Goal: Task Accomplishment & Management: Use online tool/utility

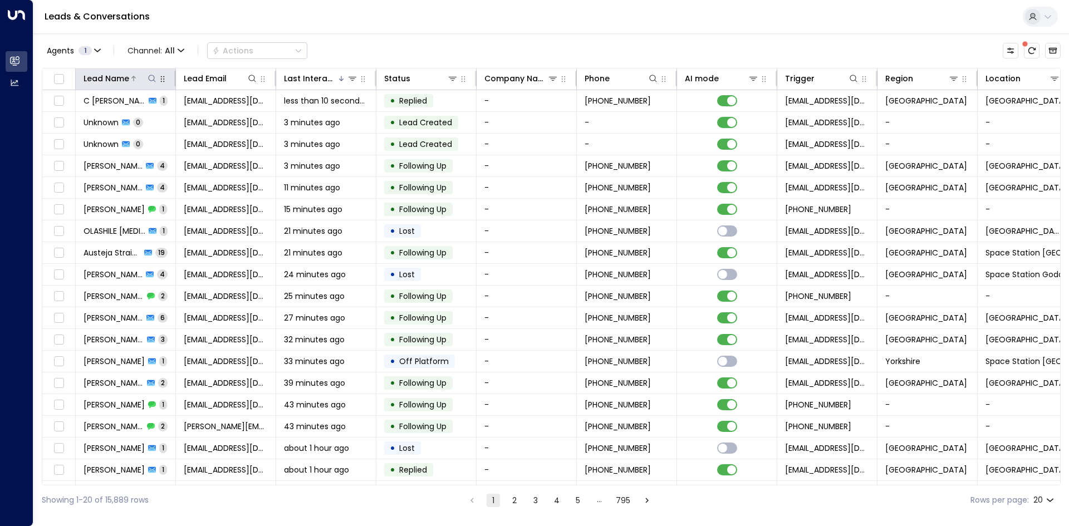
click at [154, 76] on icon at bounding box center [152, 78] width 9 height 9
click at [163, 115] on input "text" at bounding box center [152, 119] width 154 height 21
type input "******"
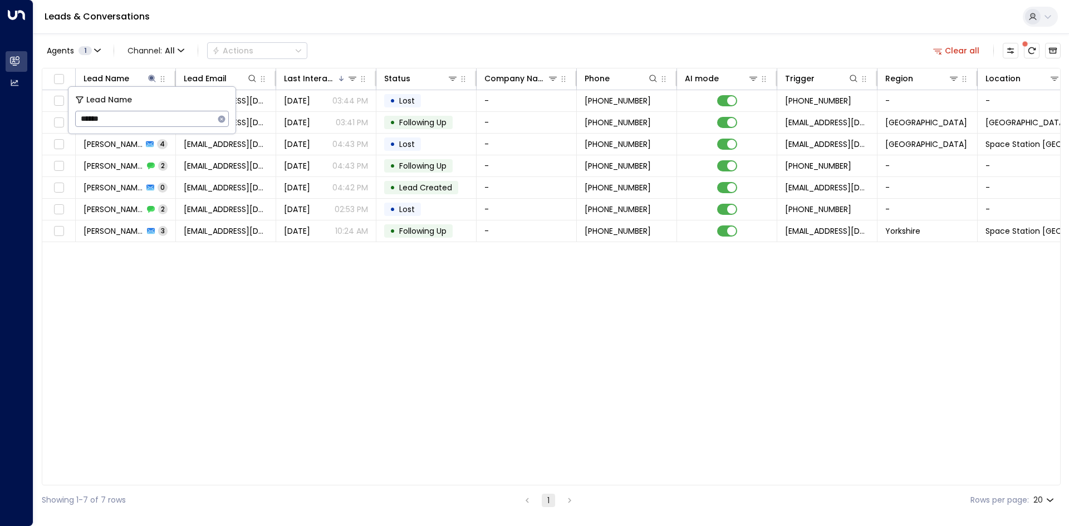
click at [221, 280] on div "Lead Name Lead Email Last Interacted Status Company Name Phone AI mode Trigger …" at bounding box center [551, 277] width 1019 height 418
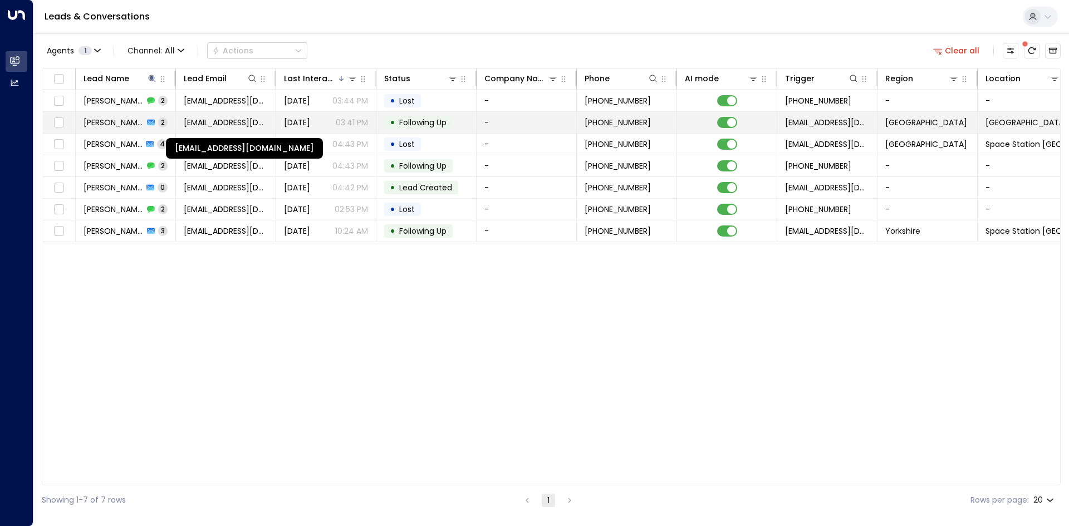
click at [230, 118] on span "[EMAIL_ADDRESS][DOMAIN_NAME]" at bounding box center [226, 122] width 84 height 11
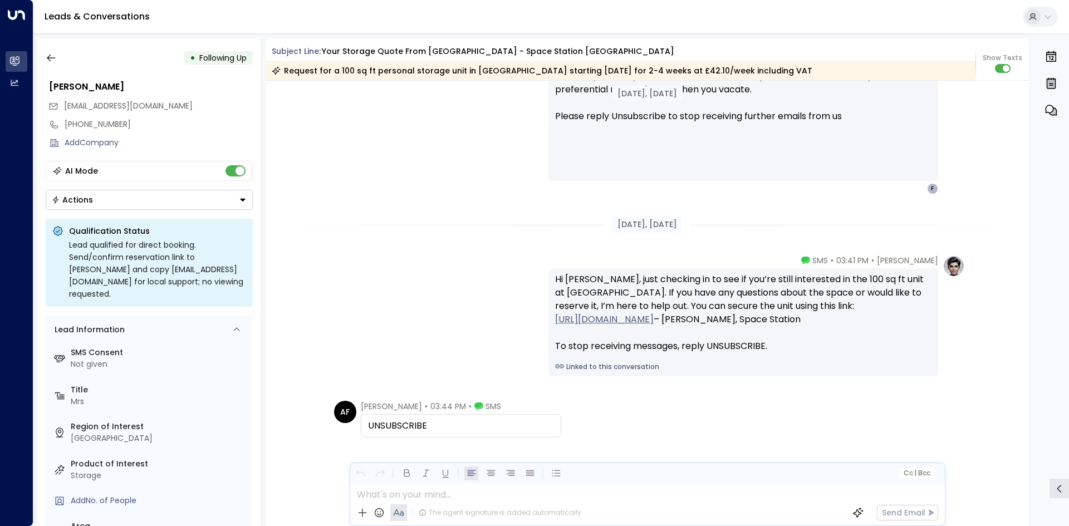
scroll to position [1088, 0]
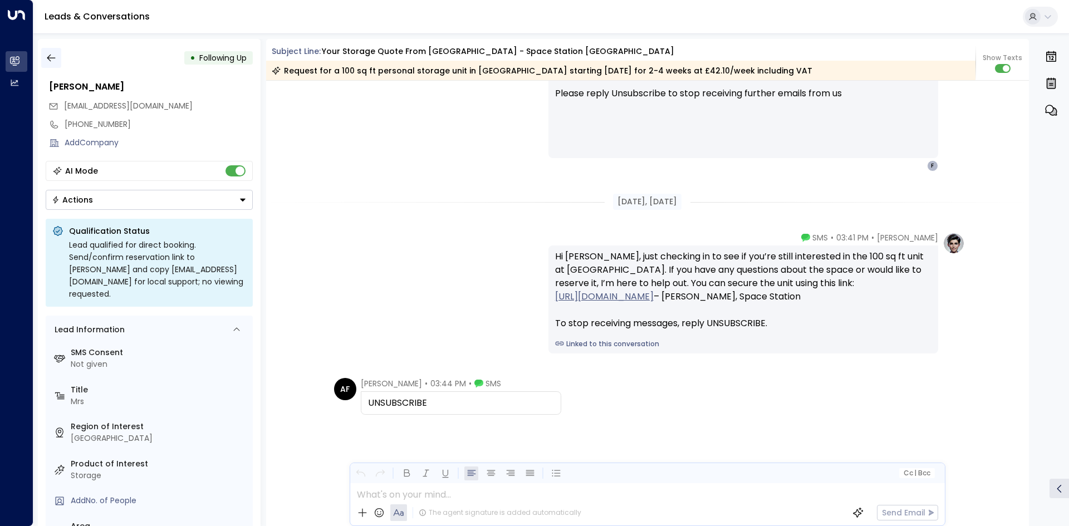
click at [53, 58] on icon "button" at bounding box center [51, 58] width 8 height 7
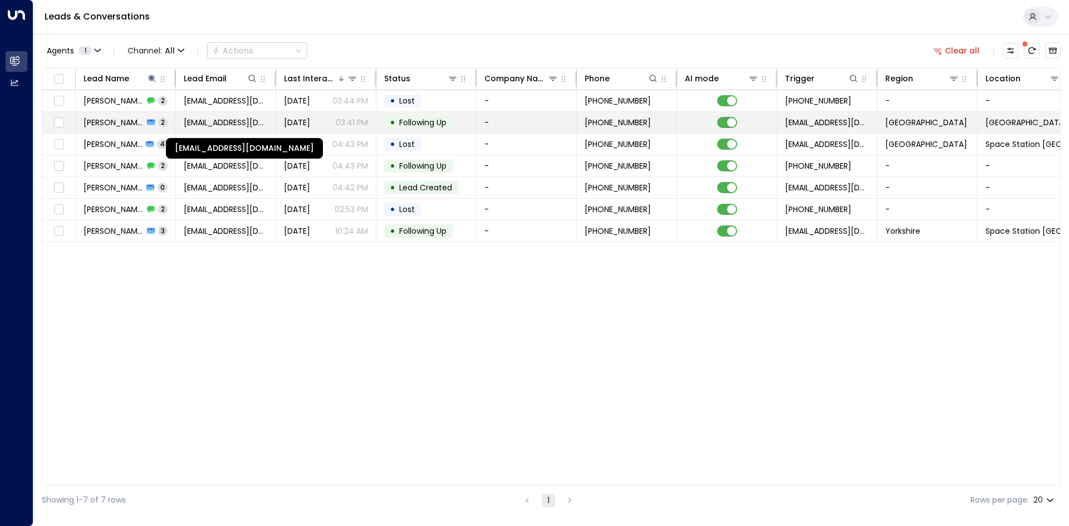
click at [215, 121] on span "[EMAIL_ADDRESS][DOMAIN_NAME]" at bounding box center [226, 122] width 84 height 11
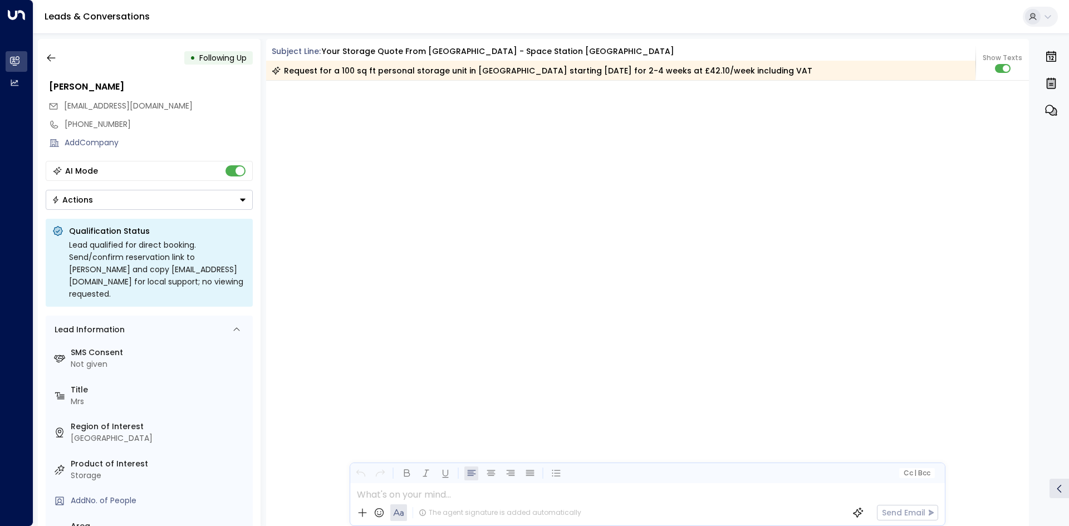
scroll to position [1088, 0]
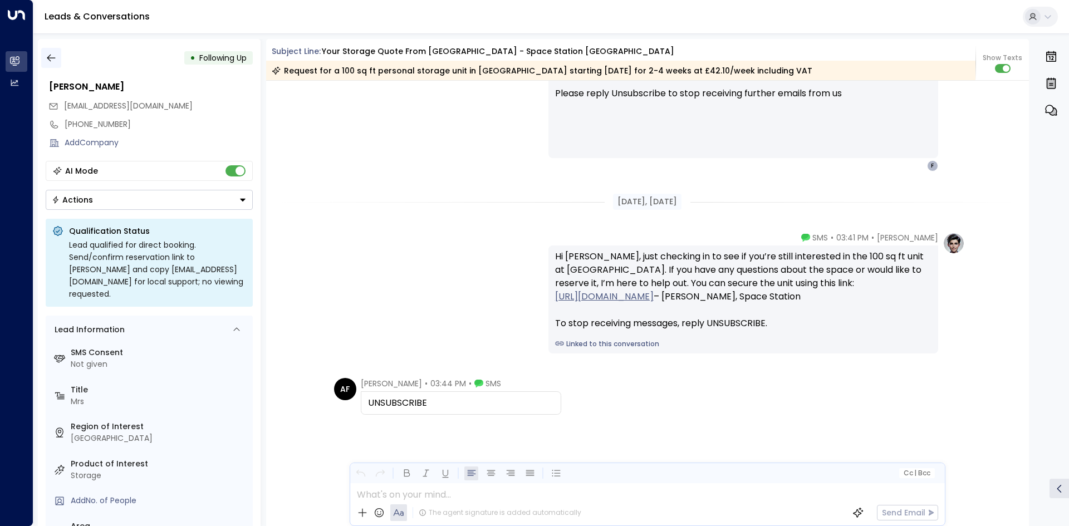
click at [50, 62] on icon "button" at bounding box center [51, 57] width 11 height 11
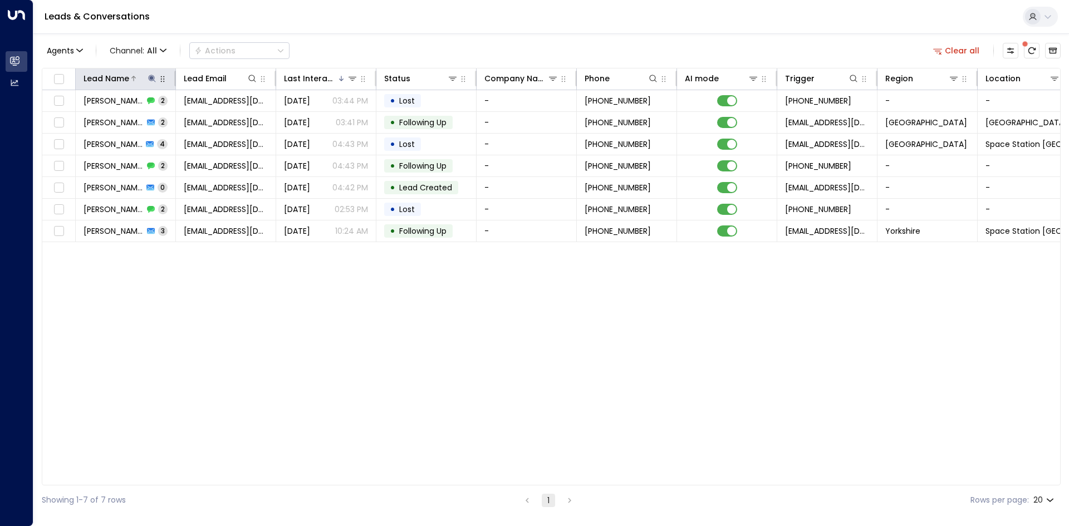
click at [149, 78] on icon at bounding box center [151, 78] width 7 height 7
click at [222, 120] on icon "button" at bounding box center [221, 118] width 7 height 7
click at [161, 116] on input "text" at bounding box center [152, 119] width 154 height 21
type input "********"
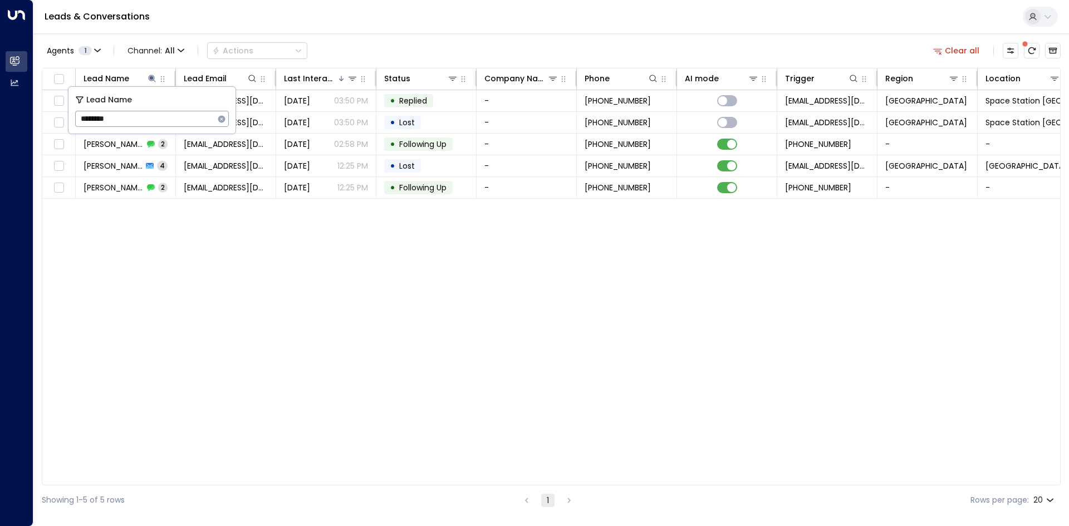
click at [208, 262] on div "Lead Name Lead Email Last Interacted Status Company Name Phone AI mode Trigger …" at bounding box center [551, 277] width 1019 height 418
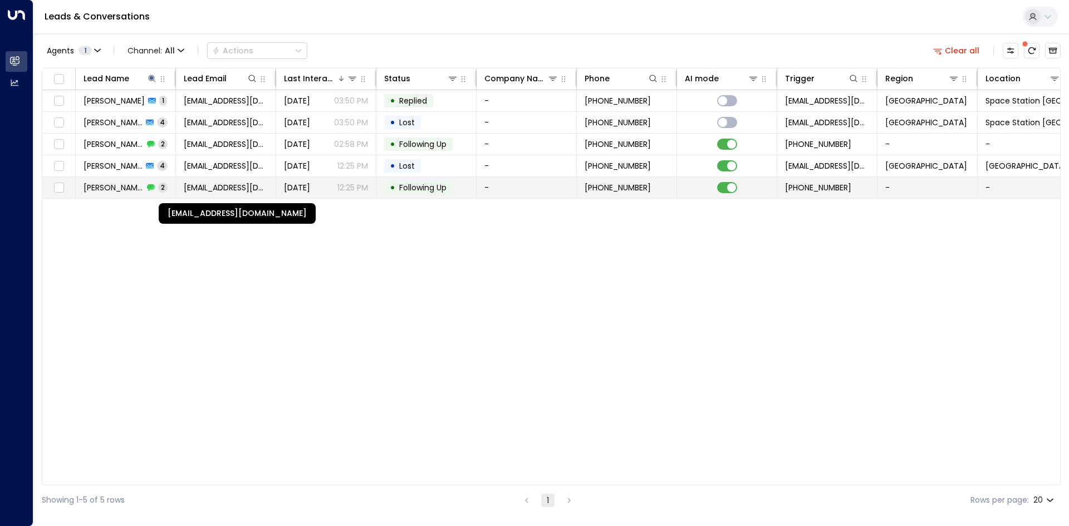
click at [224, 185] on span "[EMAIL_ADDRESS][DOMAIN_NAME]" at bounding box center [226, 187] width 84 height 11
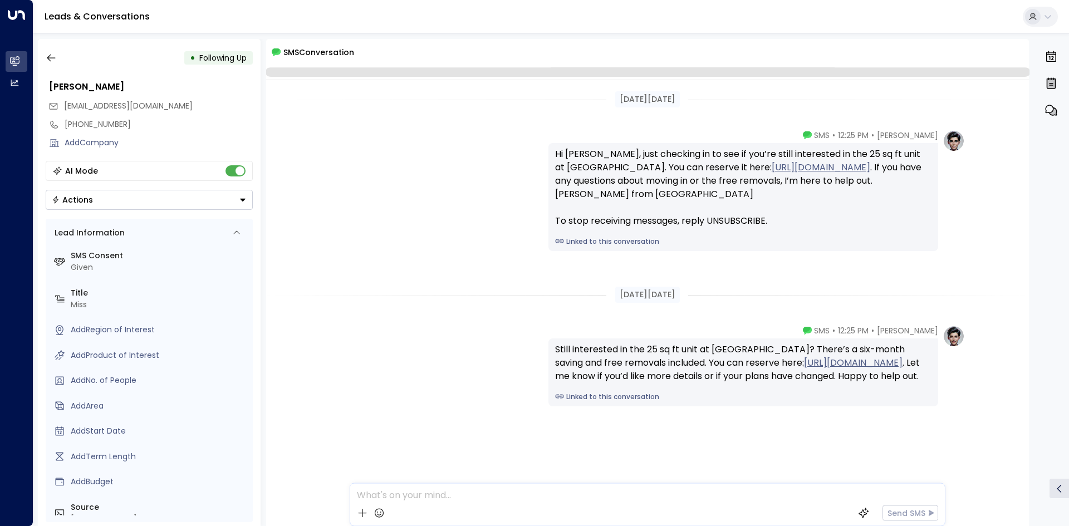
scroll to position [5, 0]
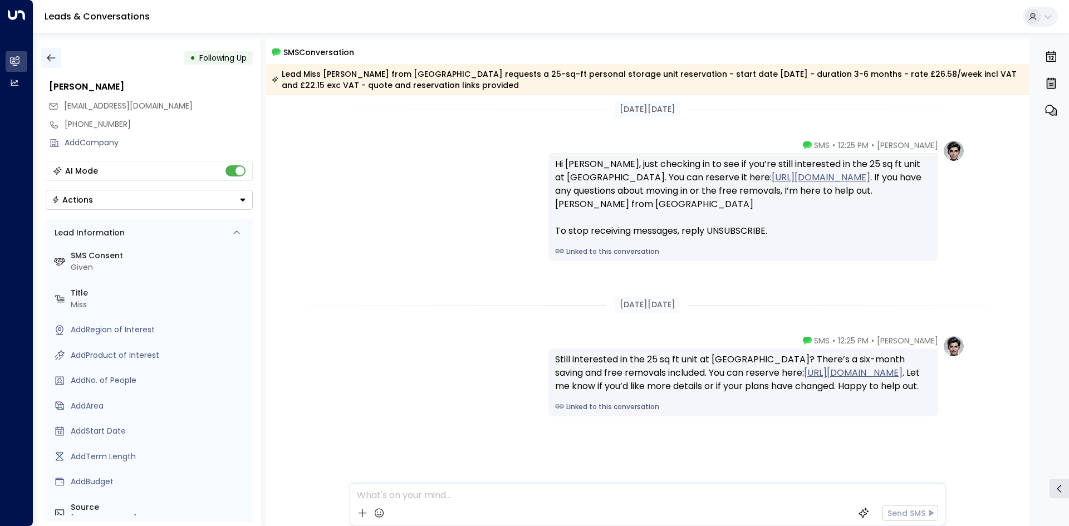
click at [57, 56] on button "button" at bounding box center [51, 58] width 20 height 20
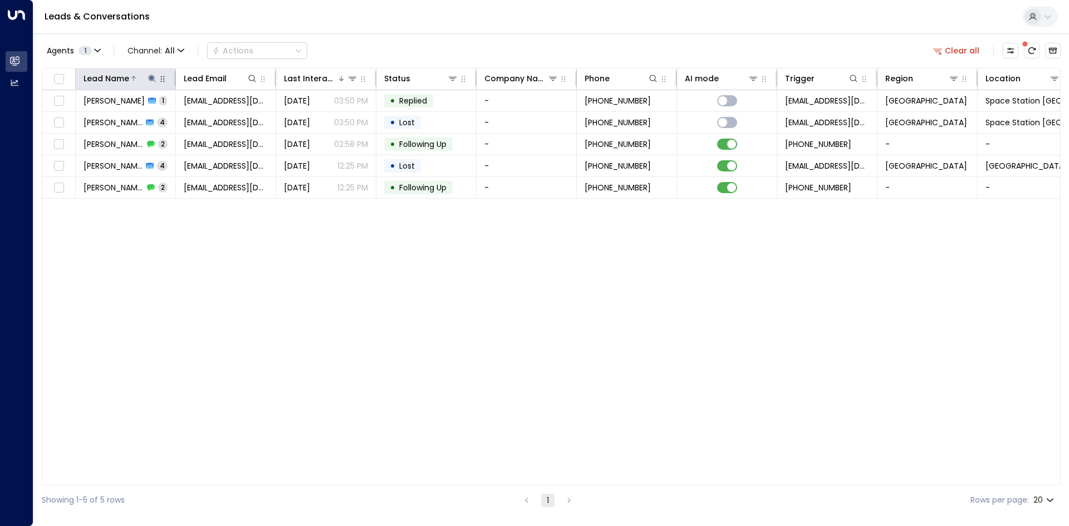
click at [155, 77] on icon at bounding box center [152, 78] width 9 height 9
click at [223, 115] on icon "button" at bounding box center [221, 119] width 9 height 9
click at [162, 114] on input "text" at bounding box center [152, 119] width 154 height 21
type input "*******"
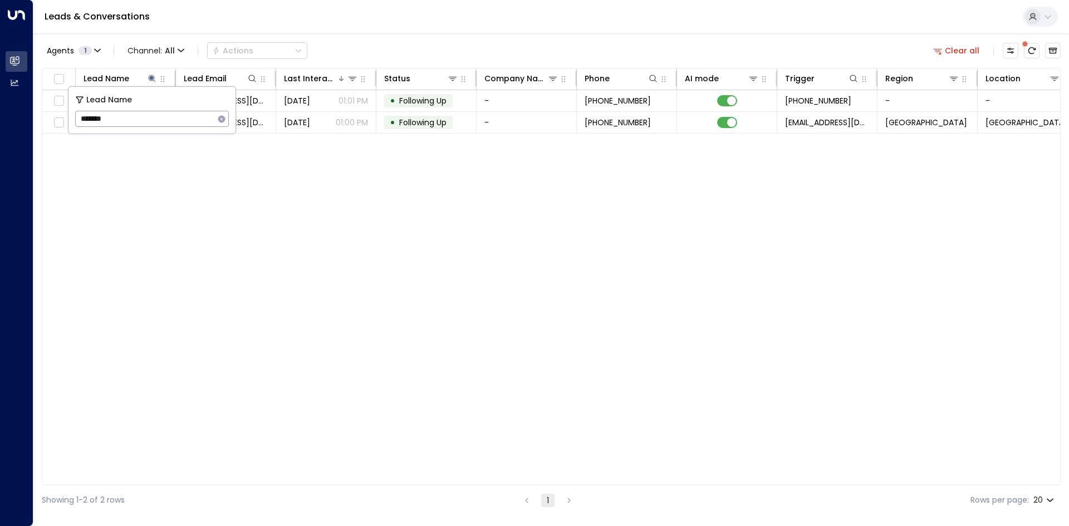
click at [241, 247] on div "Lead Name Lead Email Last Interacted Status Company Name Phone AI mode Trigger …" at bounding box center [551, 277] width 1019 height 418
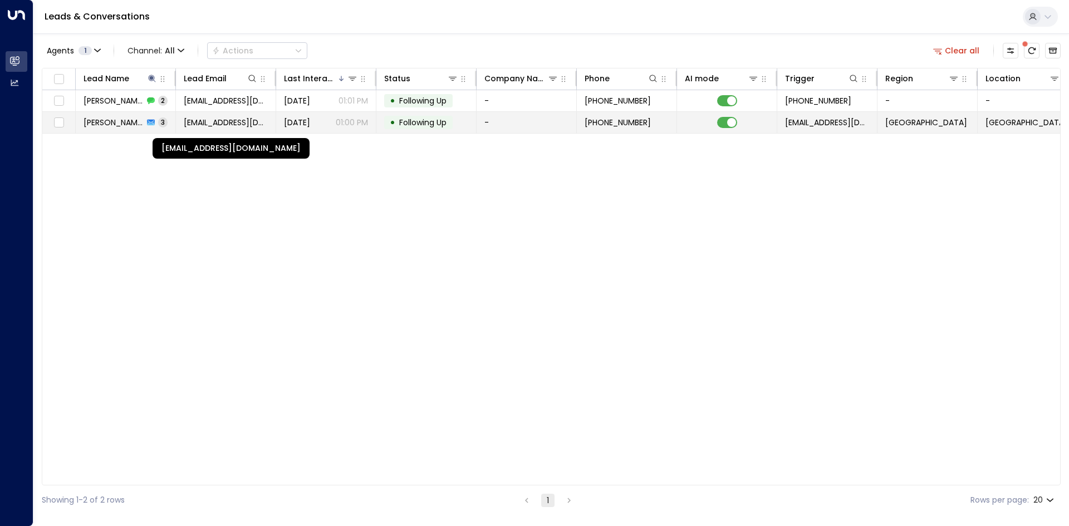
click at [195, 126] on span "[EMAIL_ADDRESS][DOMAIN_NAME]" at bounding box center [226, 122] width 84 height 11
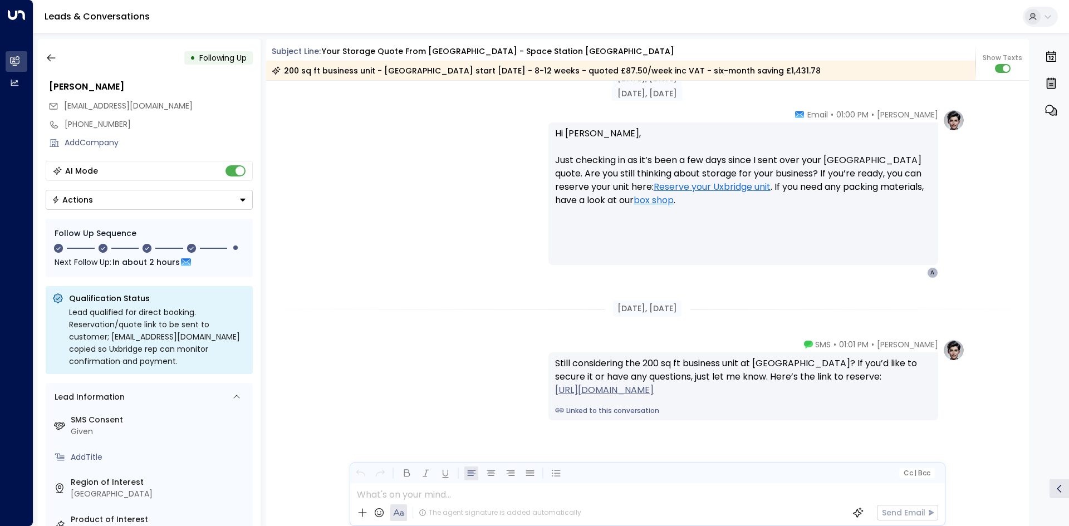
scroll to position [1519, 0]
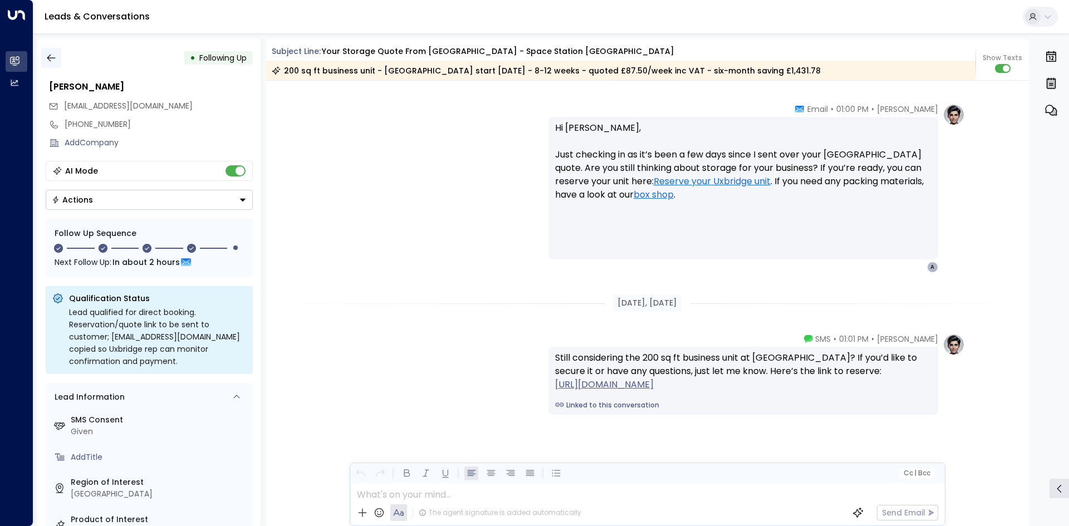
click at [48, 63] on button "button" at bounding box center [51, 58] width 20 height 20
